Goal: Transaction & Acquisition: Purchase product/service

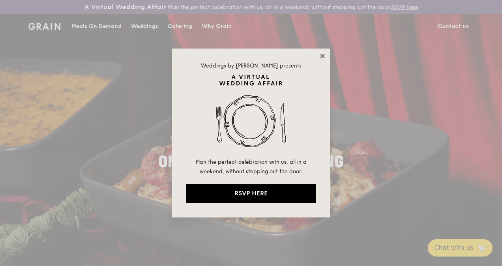
click at [321, 54] on icon at bounding box center [322, 56] width 4 height 4
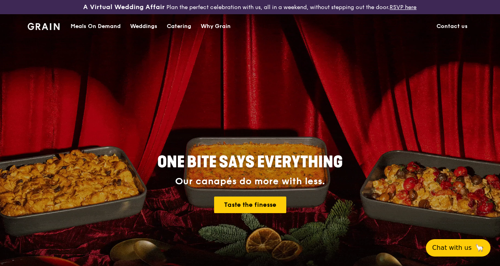
click at [87, 30] on div "Meals On Demand" at bounding box center [96, 27] width 50 height 24
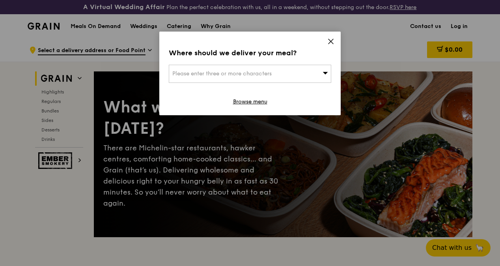
click at [244, 72] on span "Please enter three or more characters" at bounding box center [221, 73] width 99 height 7
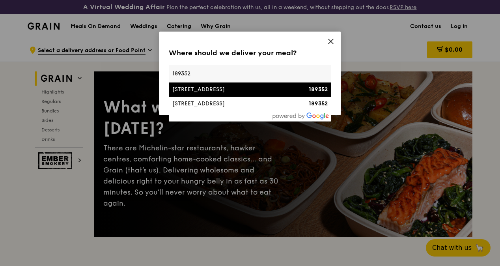
type input "189352"
click at [229, 88] on div "[STREET_ADDRESS]" at bounding box center [230, 90] width 117 height 8
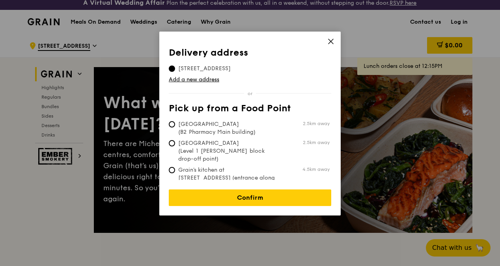
scroll to position [4, 0]
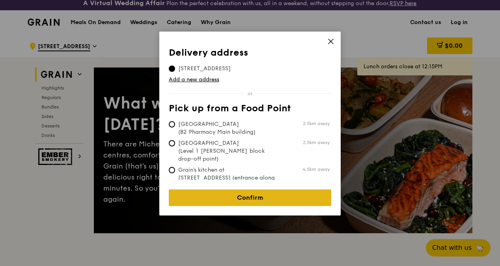
click at [234, 193] on link "Confirm" at bounding box center [250, 197] width 162 height 17
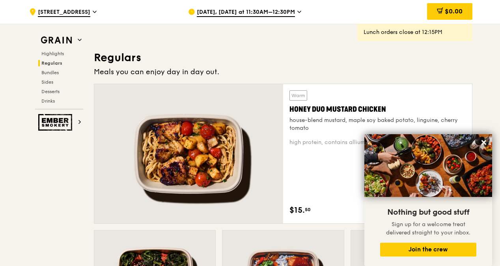
scroll to position [565, 0]
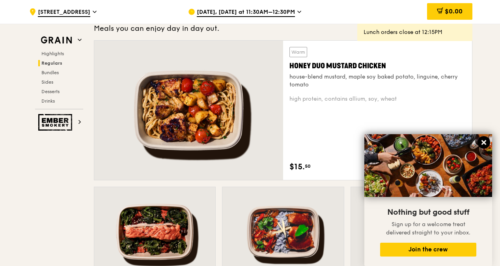
click at [482, 144] on icon at bounding box center [483, 142] width 5 height 5
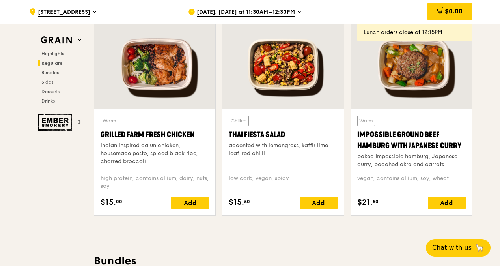
scroll to position [783, 0]
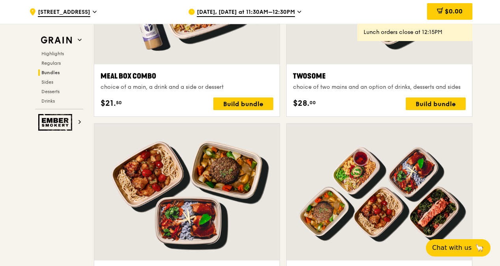
scroll to position [1292, 0]
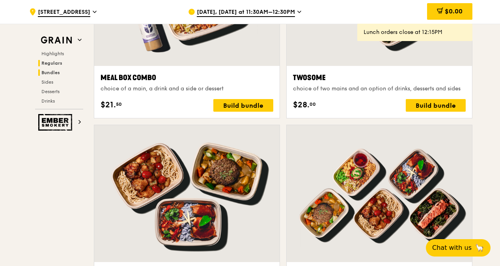
click at [50, 60] on span "Regulars" at bounding box center [51, 63] width 21 height 6
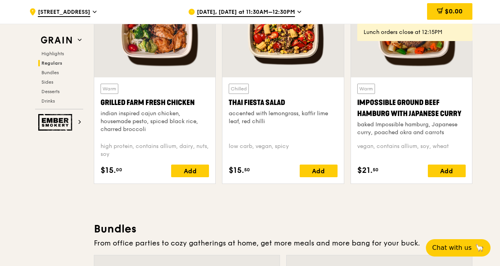
scroll to position [960, 0]
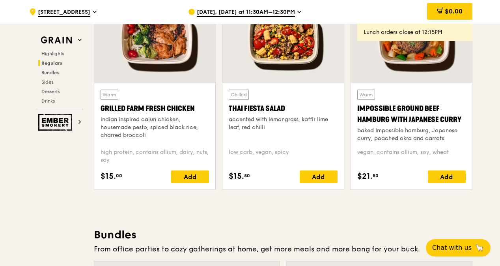
click at [150, 47] on div at bounding box center [154, 39] width 121 height 90
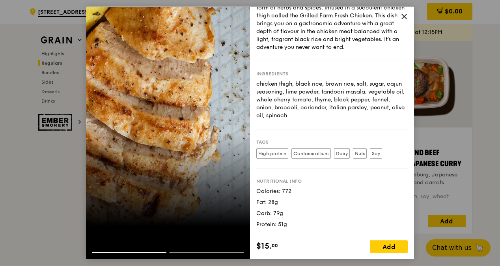
scroll to position [914, 0]
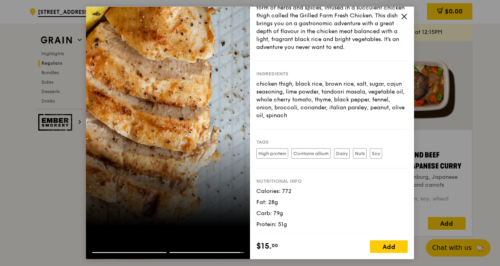
click at [403, 15] on icon at bounding box center [404, 16] width 5 height 5
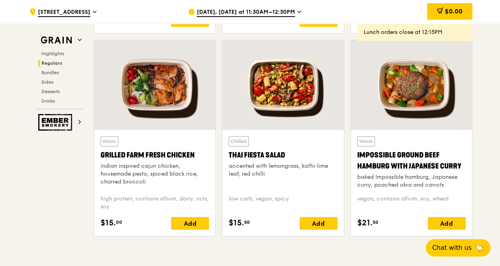
click at [140, 90] on div at bounding box center [154, 85] width 121 height 90
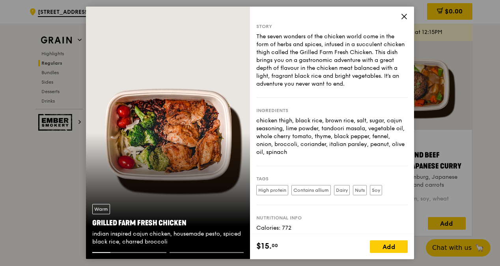
click at [405, 17] on icon at bounding box center [404, 16] width 5 height 5
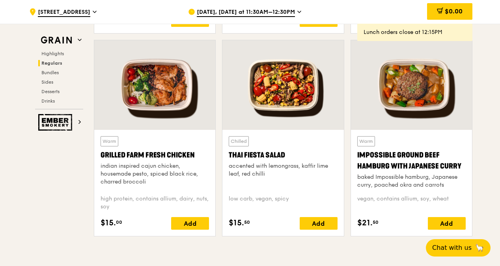
click at [132, 160] on div "Grilled Farm Fresh Chicken" at bounding box center [155, 154] width 108 height 11
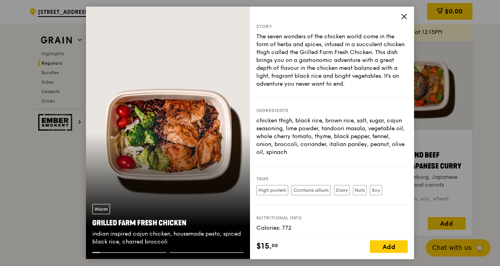
click at [145, 223] on div "Grilled Farm Fresh Chicken" at bounding box center [167, 222] width 151 height 11
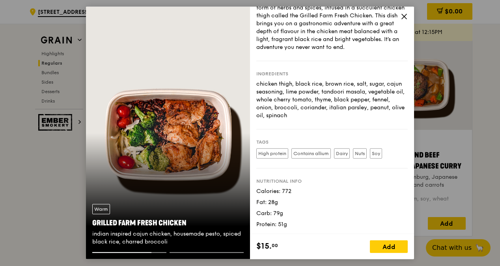
click at [403, 16] on icon at bounding box center [404, 16] width 7 height 7
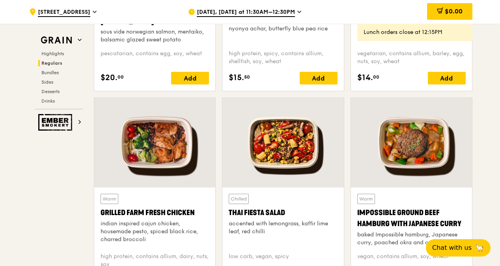
scroll to position [854, 0]
